Goal: Check status

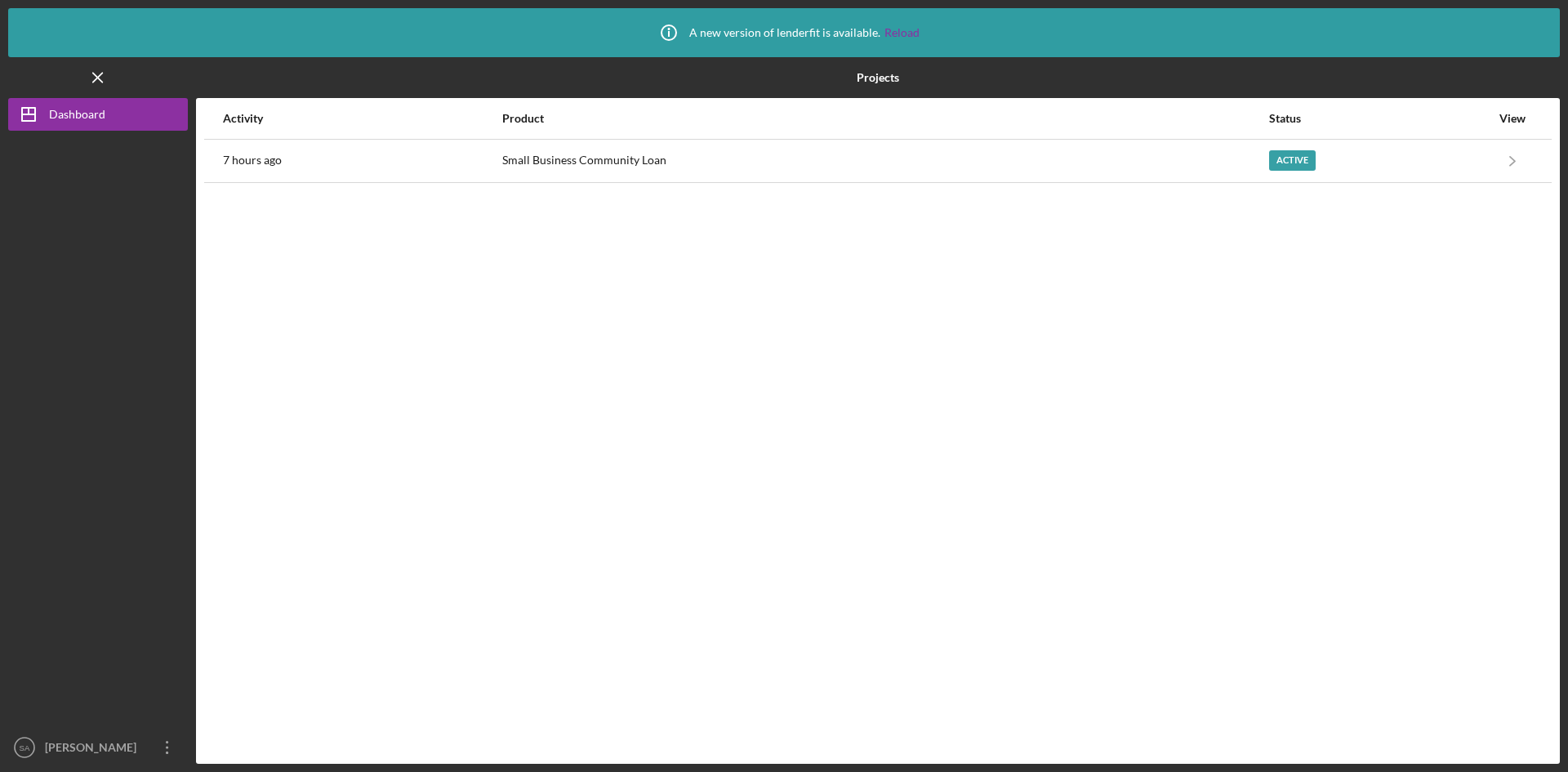
click at [1494, 156] on link "Icon/Navigate" at bounding box center [1512, 161] width 41 height 41
